Goal: Entertainment & Leisure: Browse casually

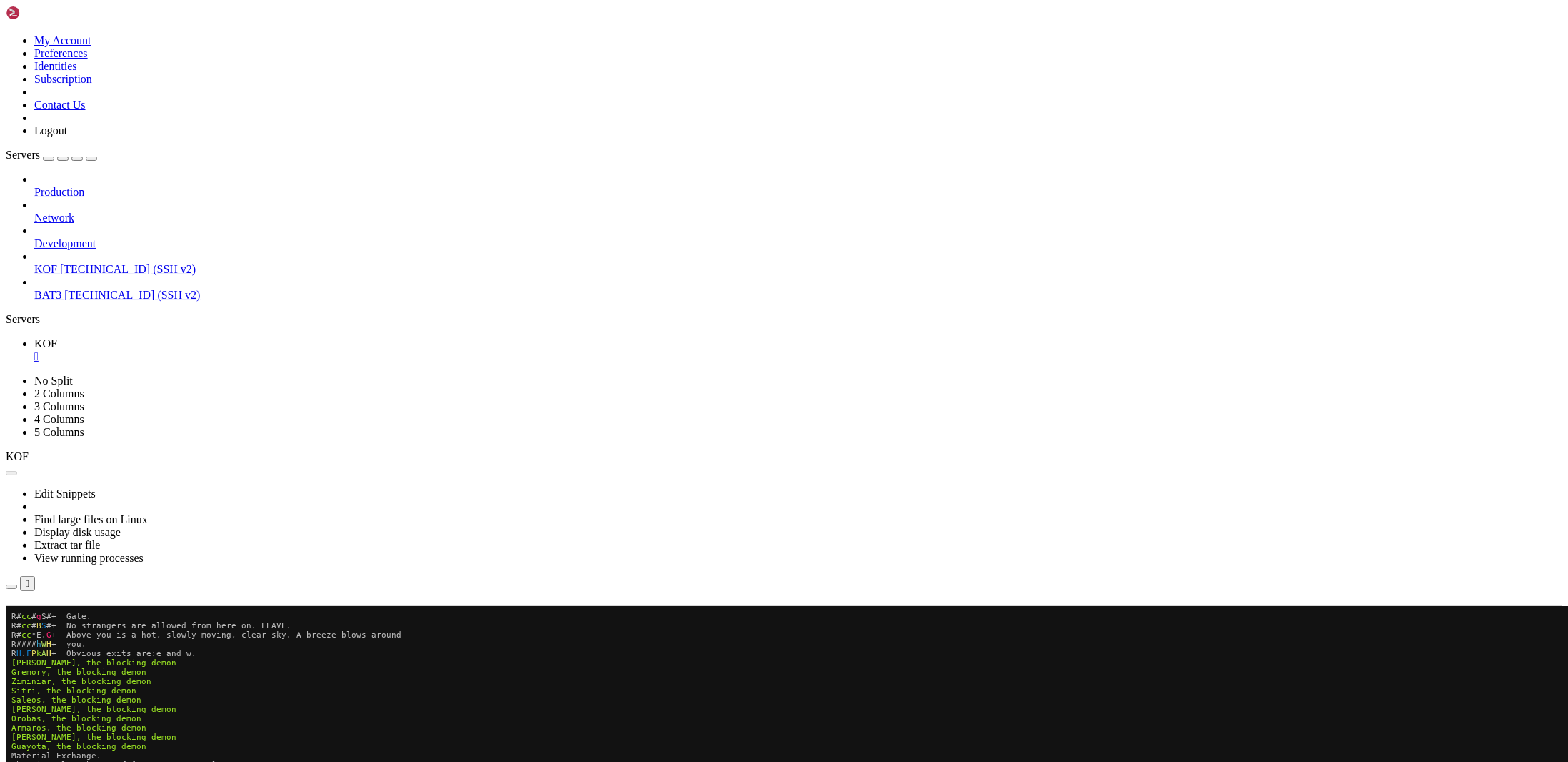
scroll to position [789, 0]
click at [63, 619] on button "Reconnect" at bounding box center [34, 626] width 57 height 15
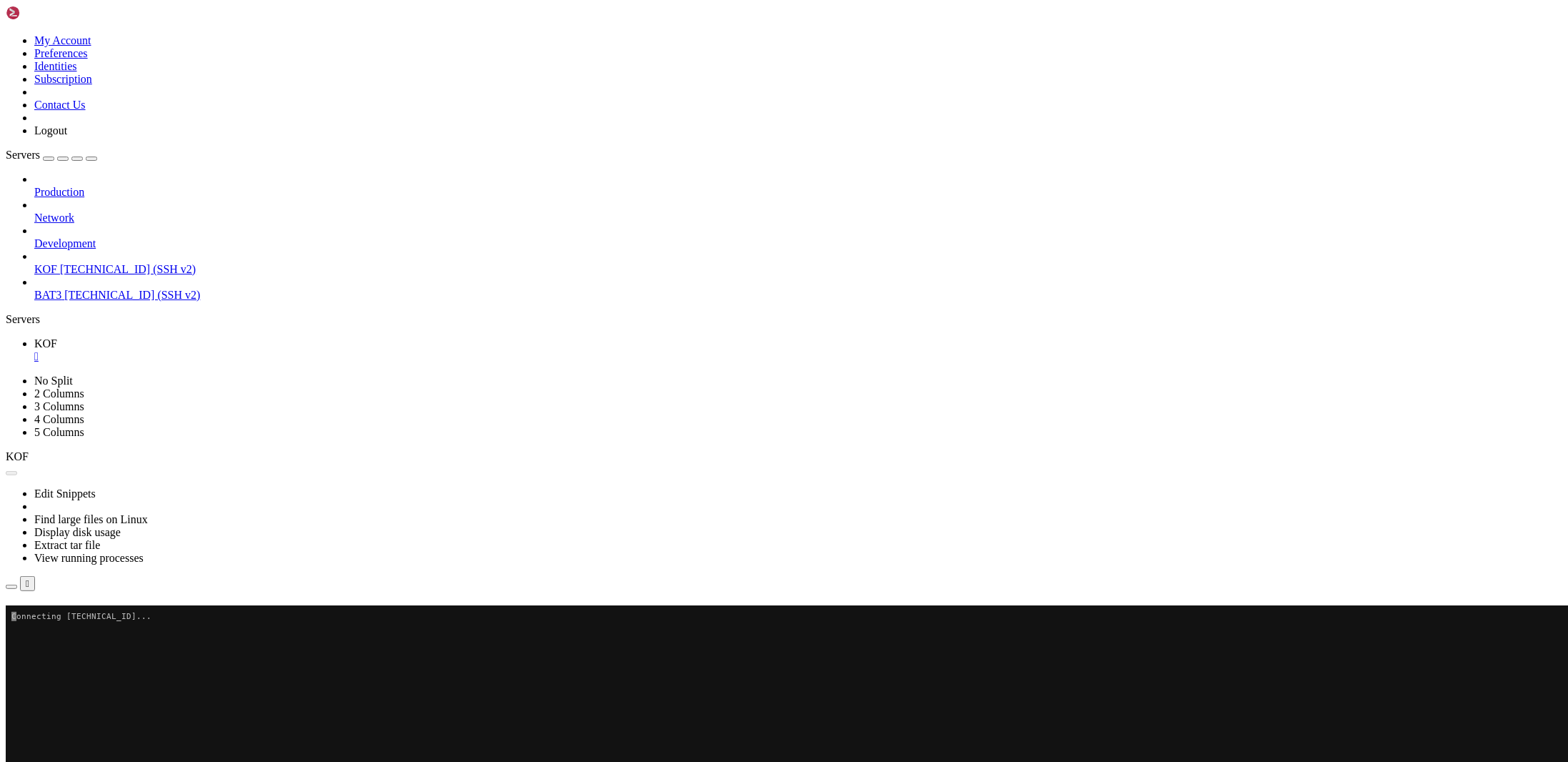
scroll to position [0, 0]
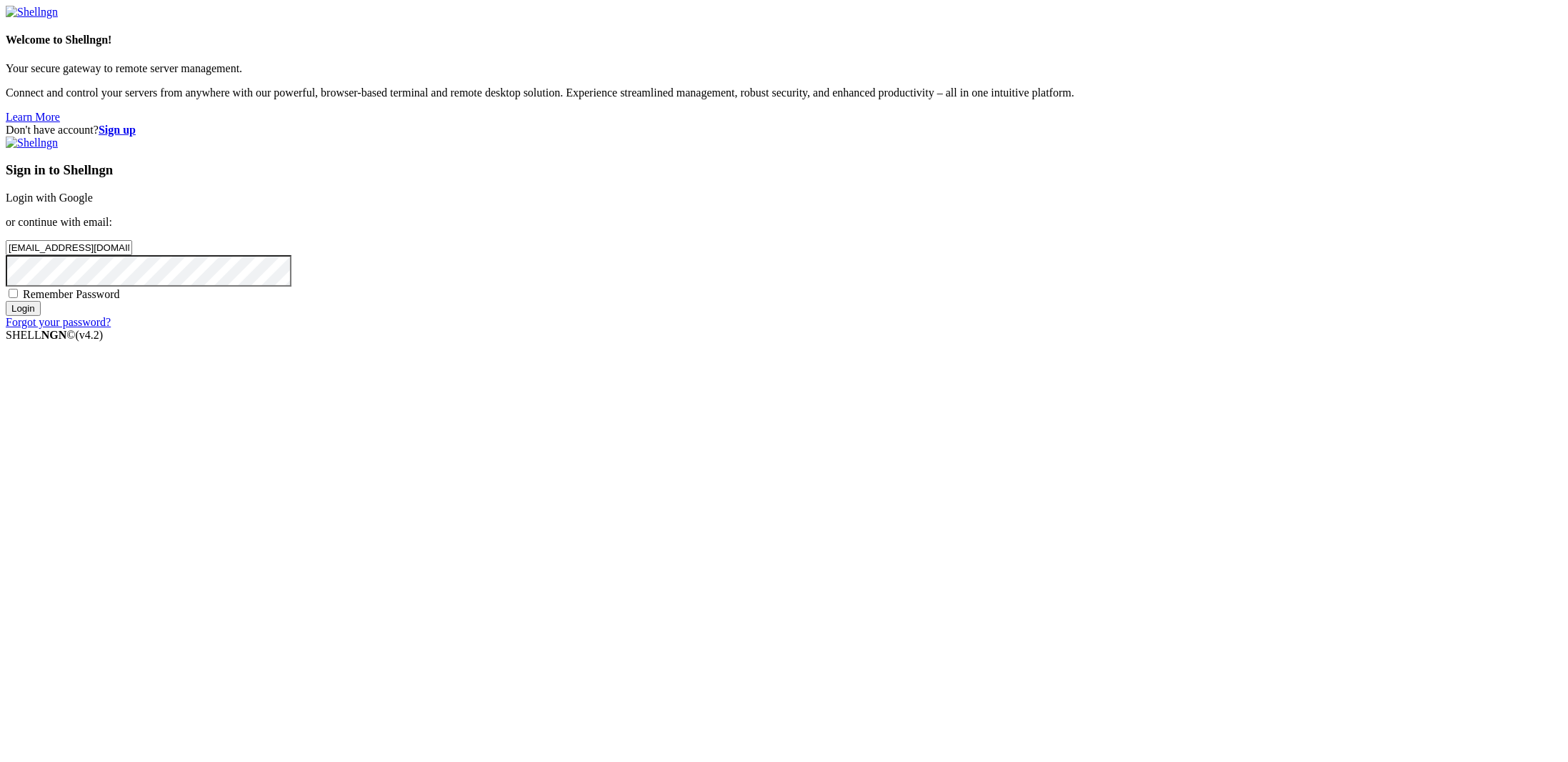
click at [41, 316] on input "Login" at bounding box center [23, 308] width 35 height 15
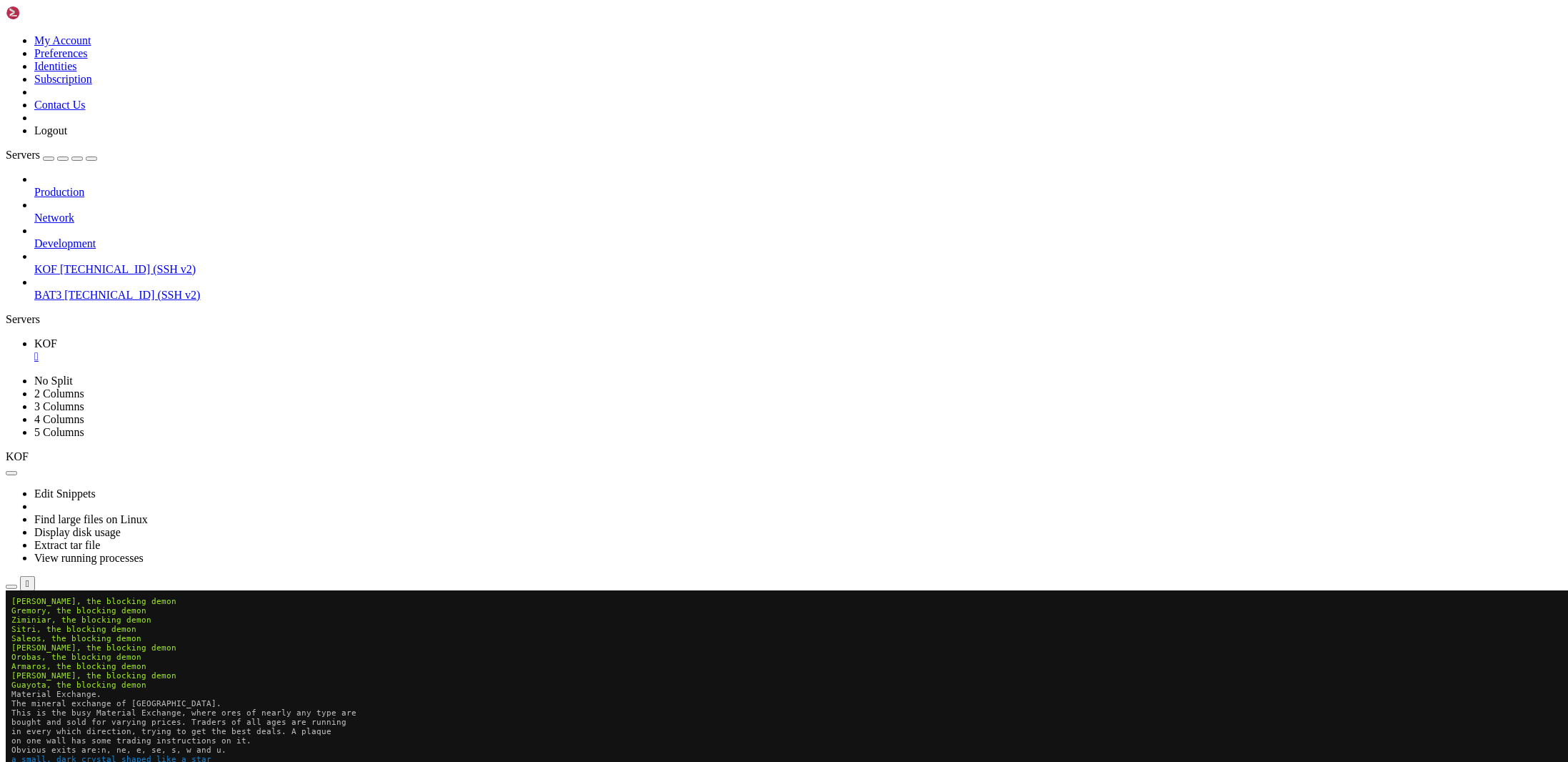
scroll to position [938, 0]
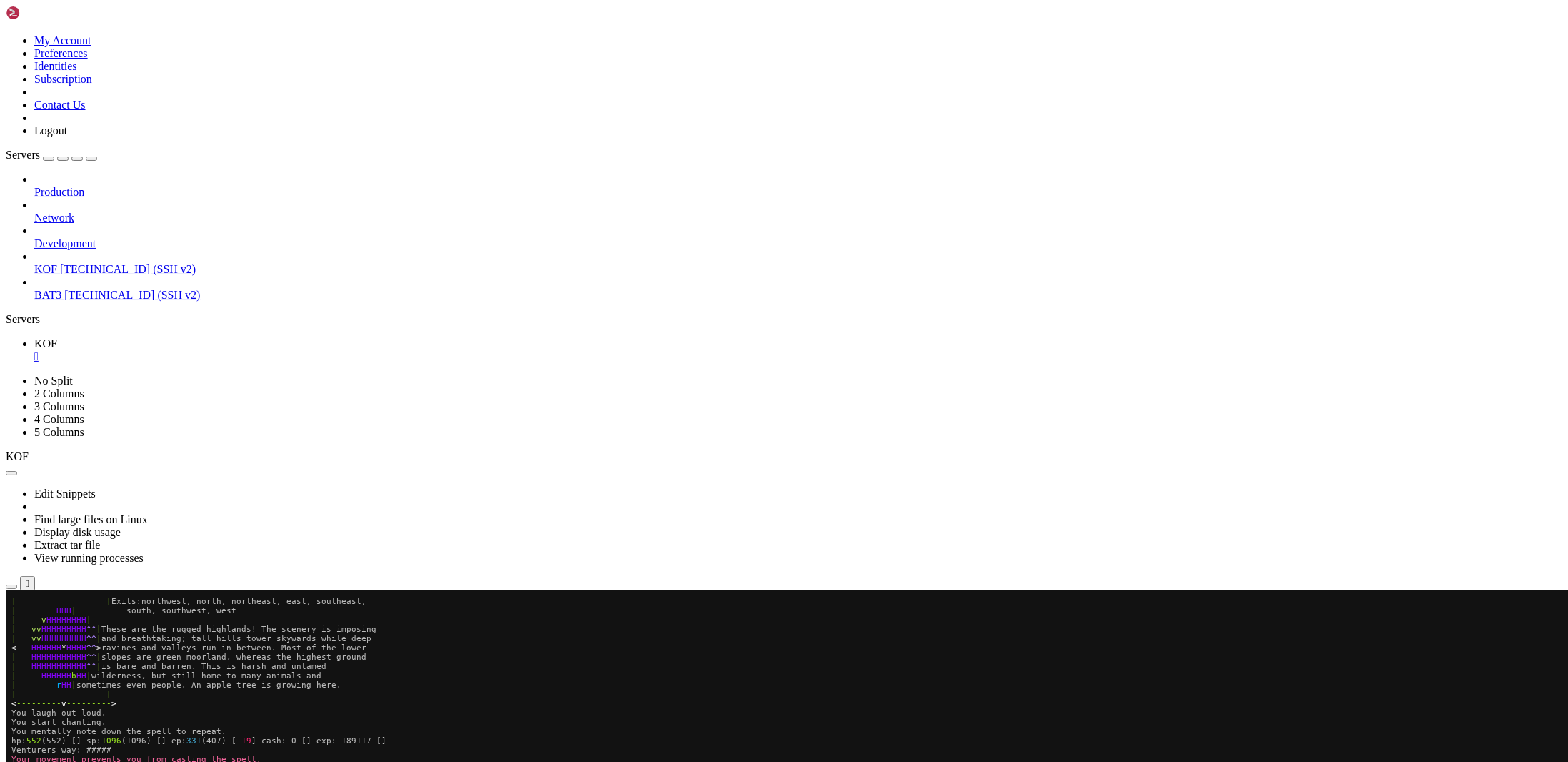
scroll to position [1040, 0]
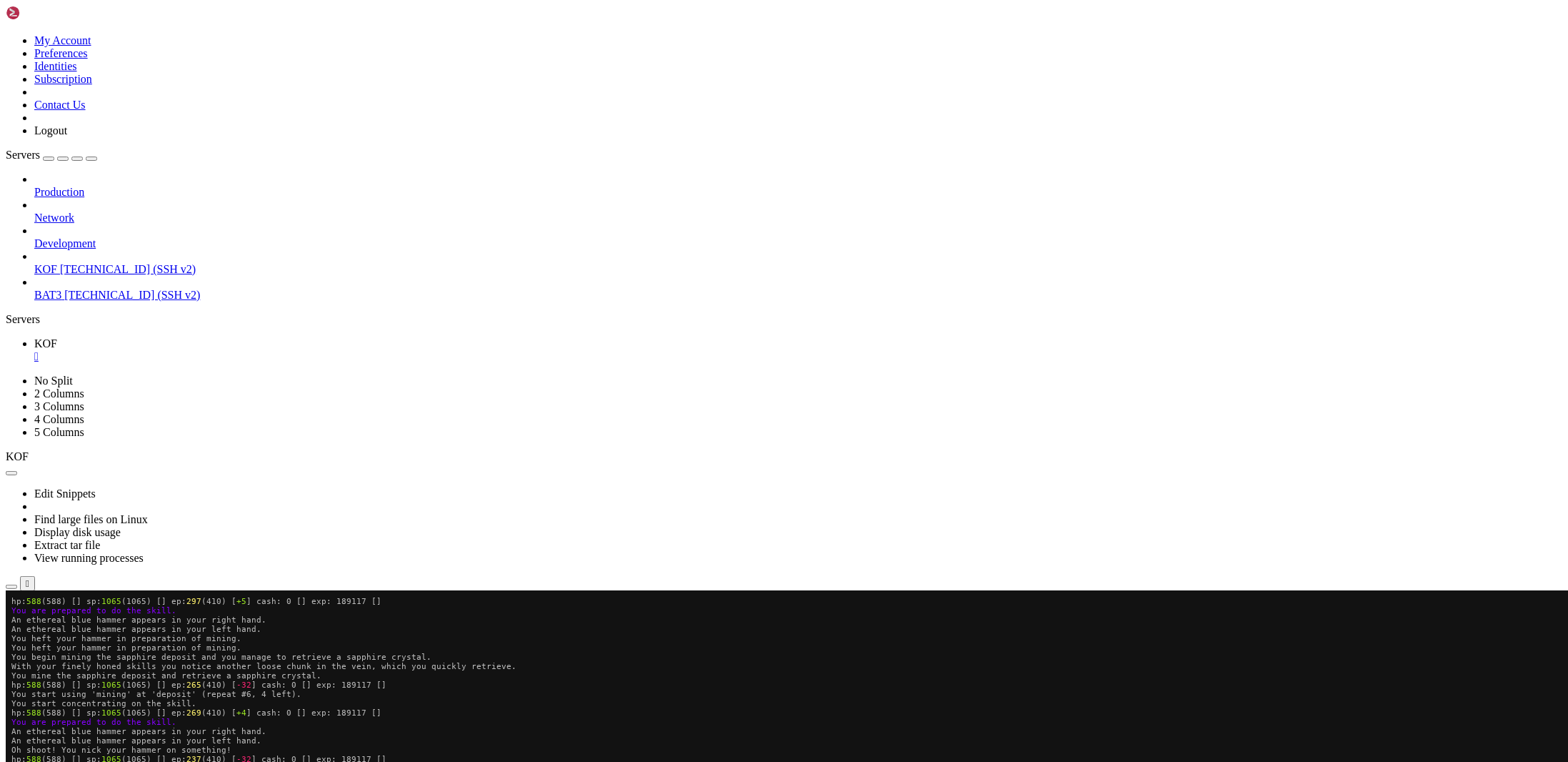
click at [762, 685] on x-row "hp: 588 (588) [] sp: 1065 (1065) [] ep: 265 (410) [ -32 ] cash: 0 [] exp: 18911…" at bounding box center [699, 684] width 1377 height 10
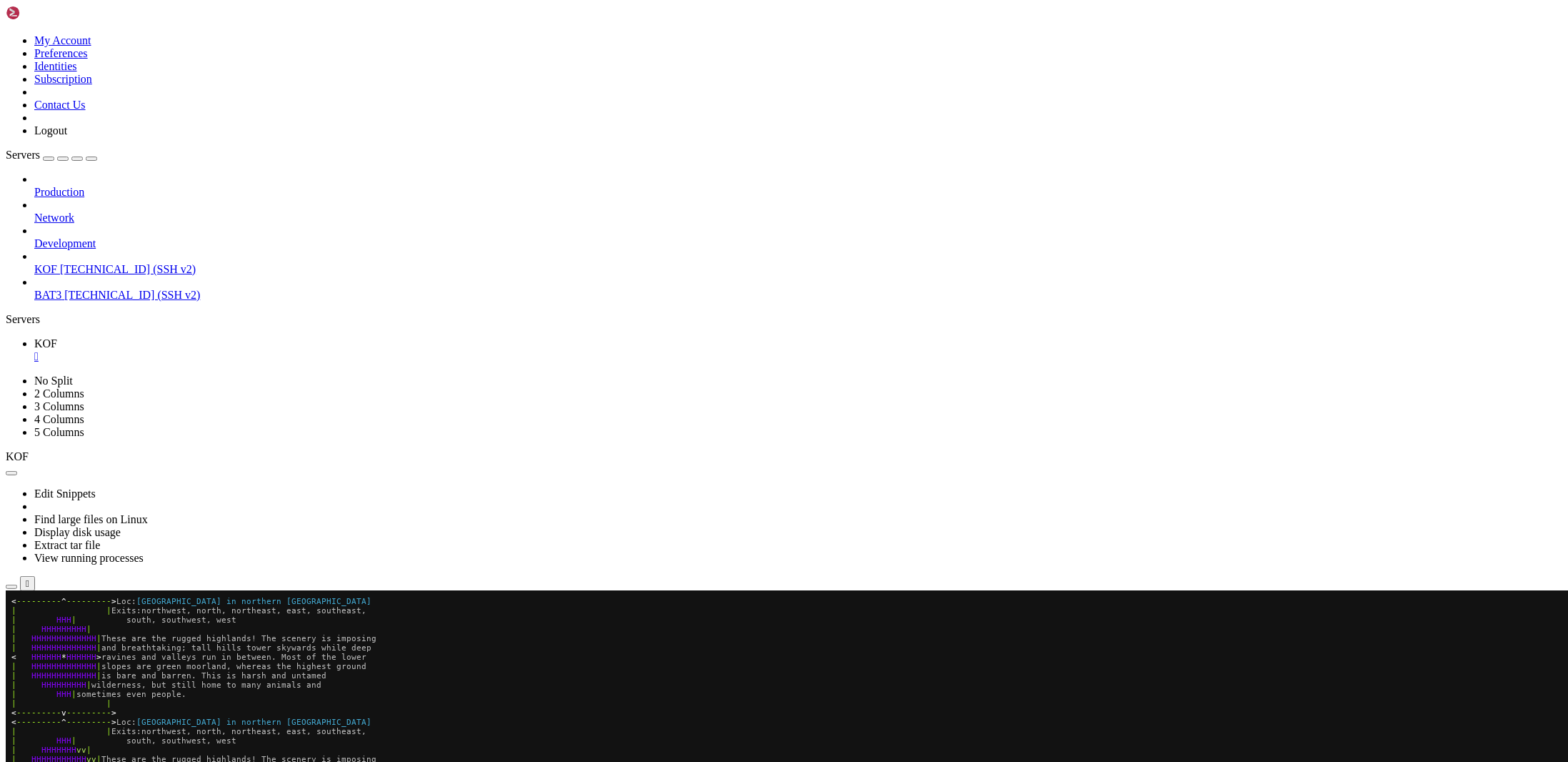
scroll to position [1142, 0]
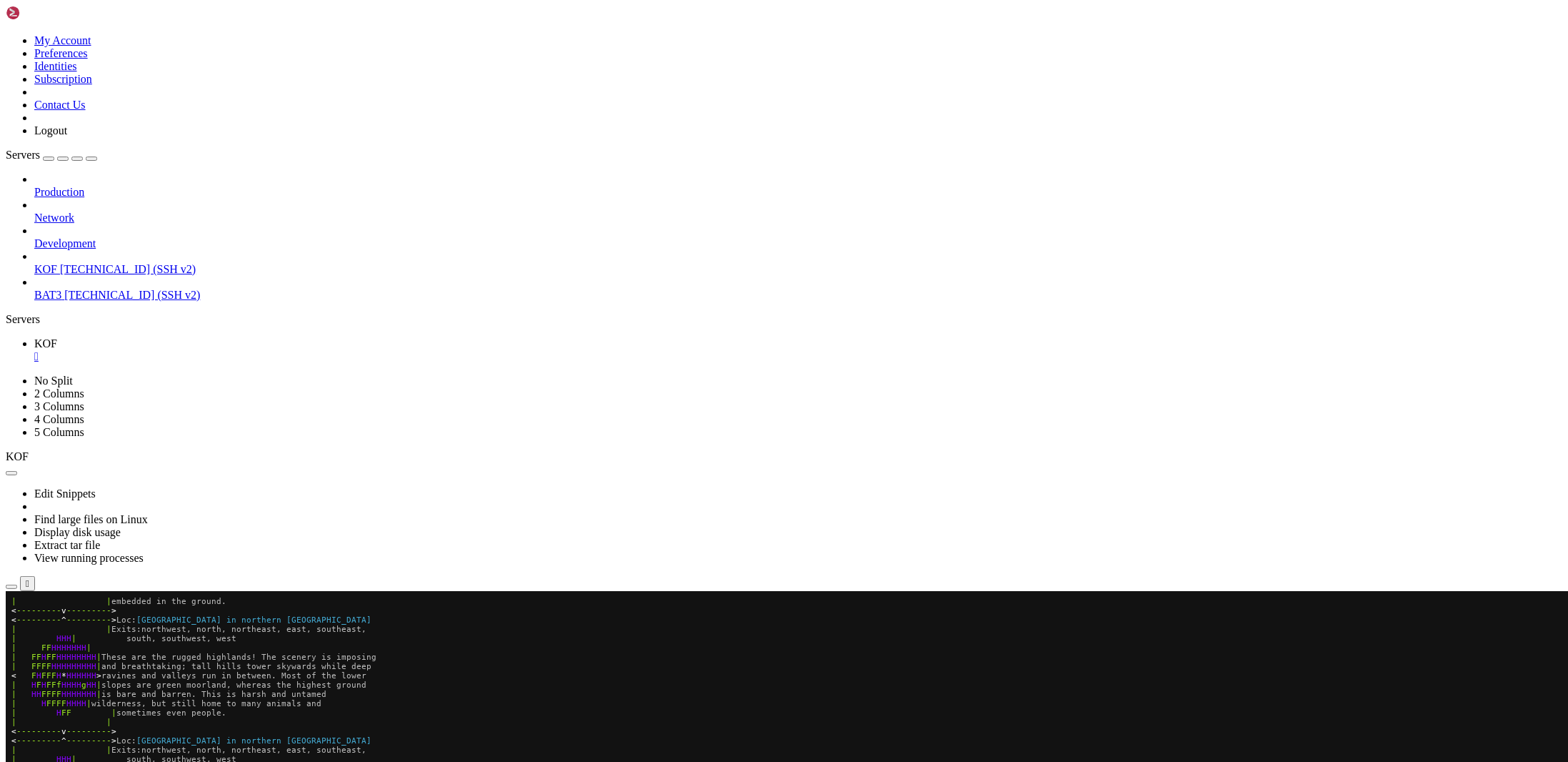
scroll to position [1142, 0]
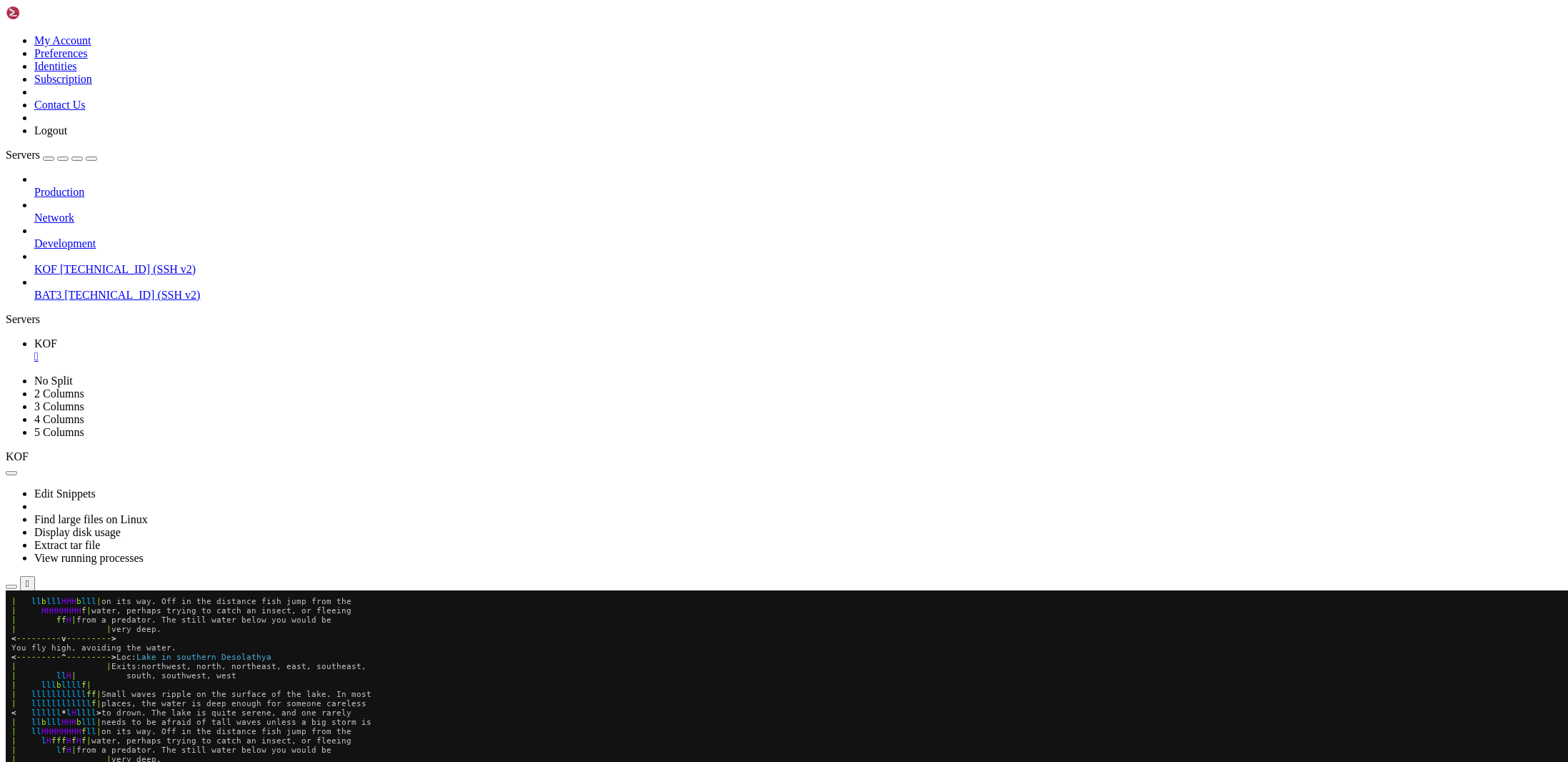
scroll to position [1189, 0]
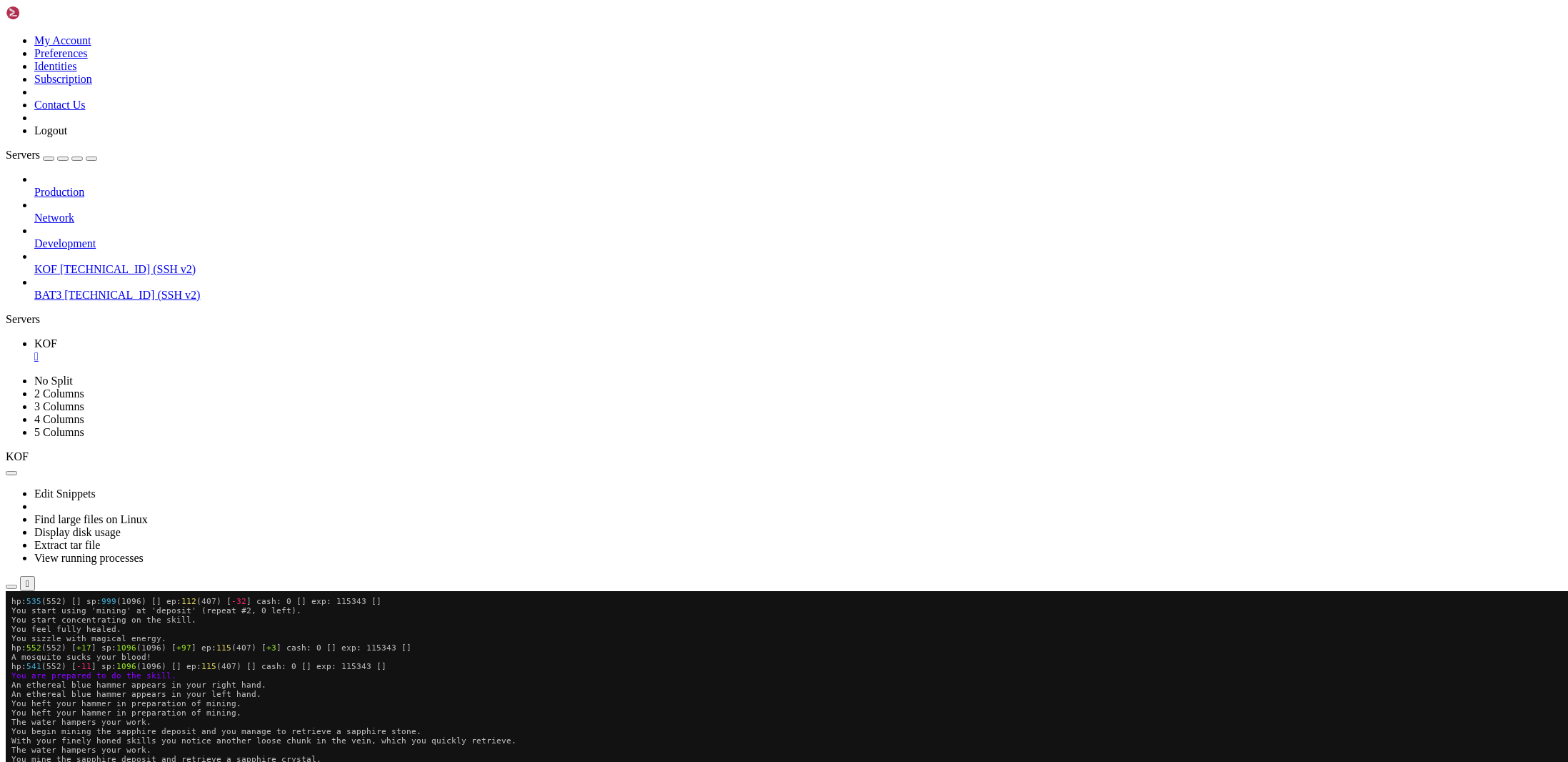
scroll to position [1189, 0]
